Goal: Transaction & Acquisition: Purchase product/service

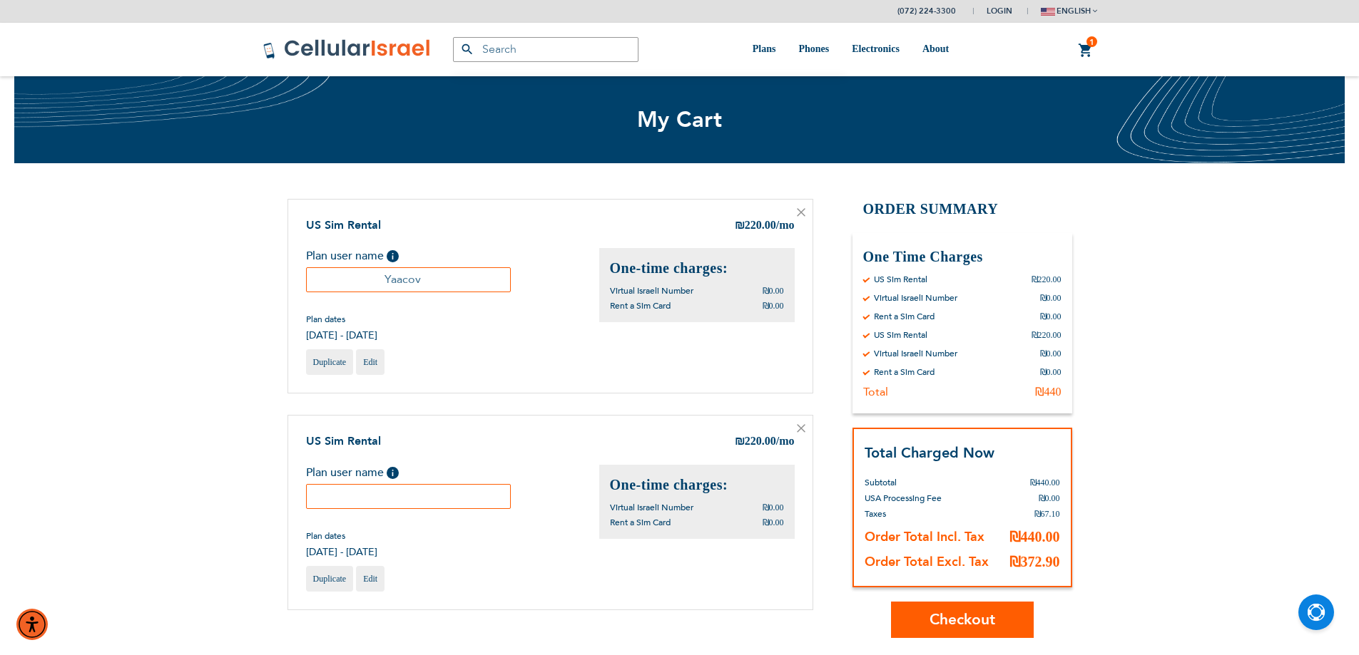
click at [804, 213] on icon at bounding box center [801, 212] width 9 height 9
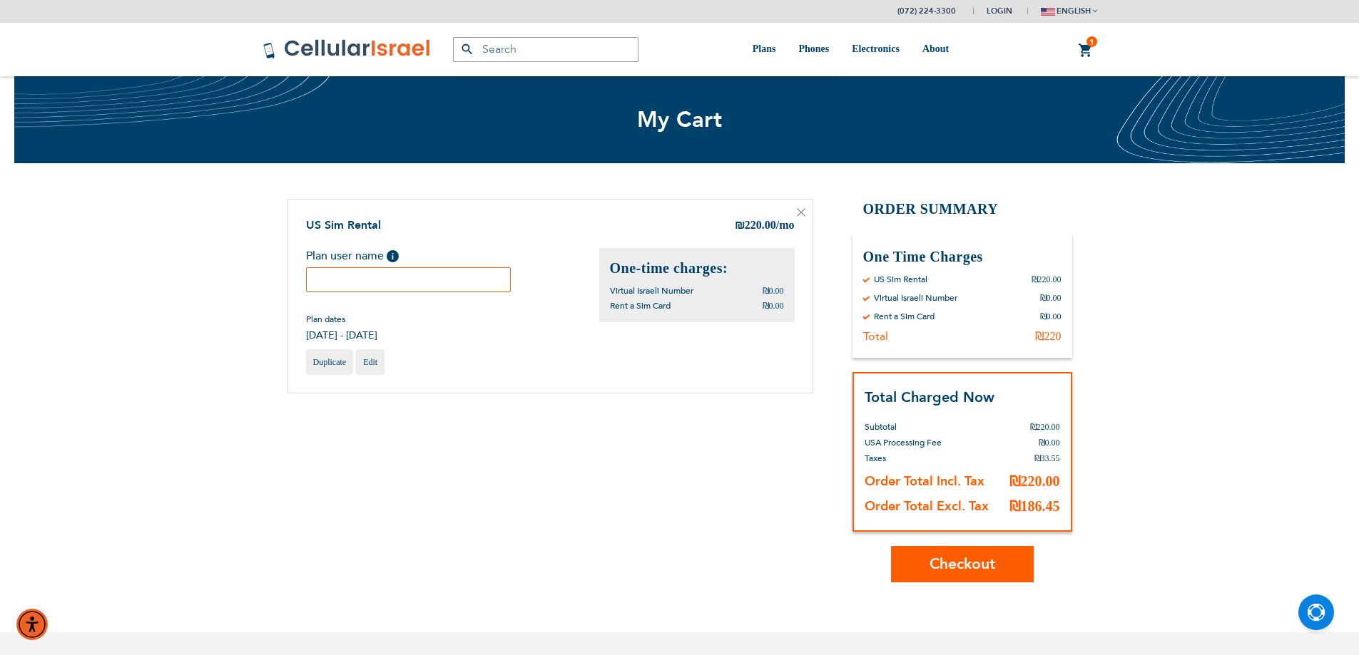
click at [799, 214] on icon at bounding box center [800, 211] width 7 height 7
